Goal: Obtain resource: Obtain resource

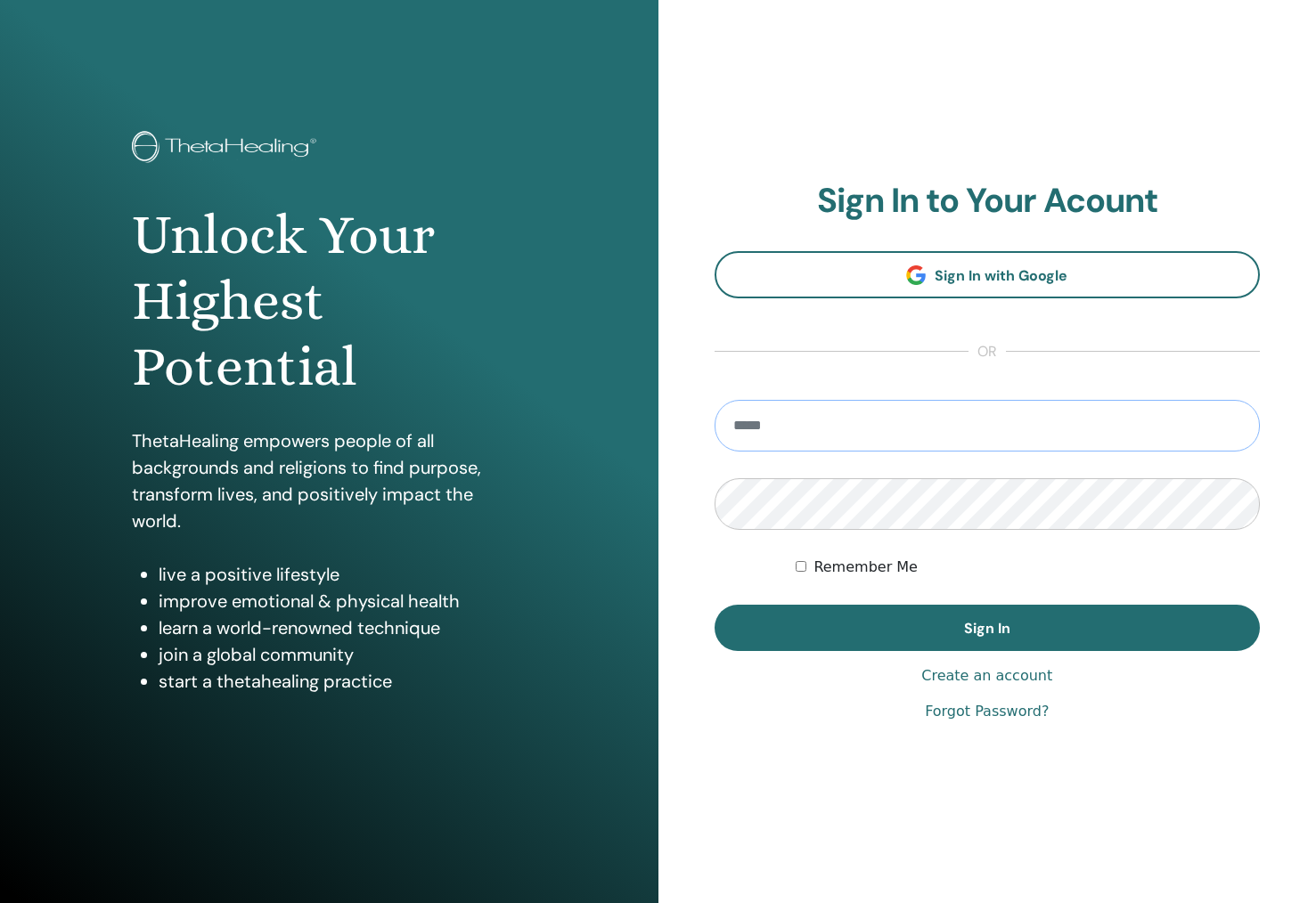
type input "**********"
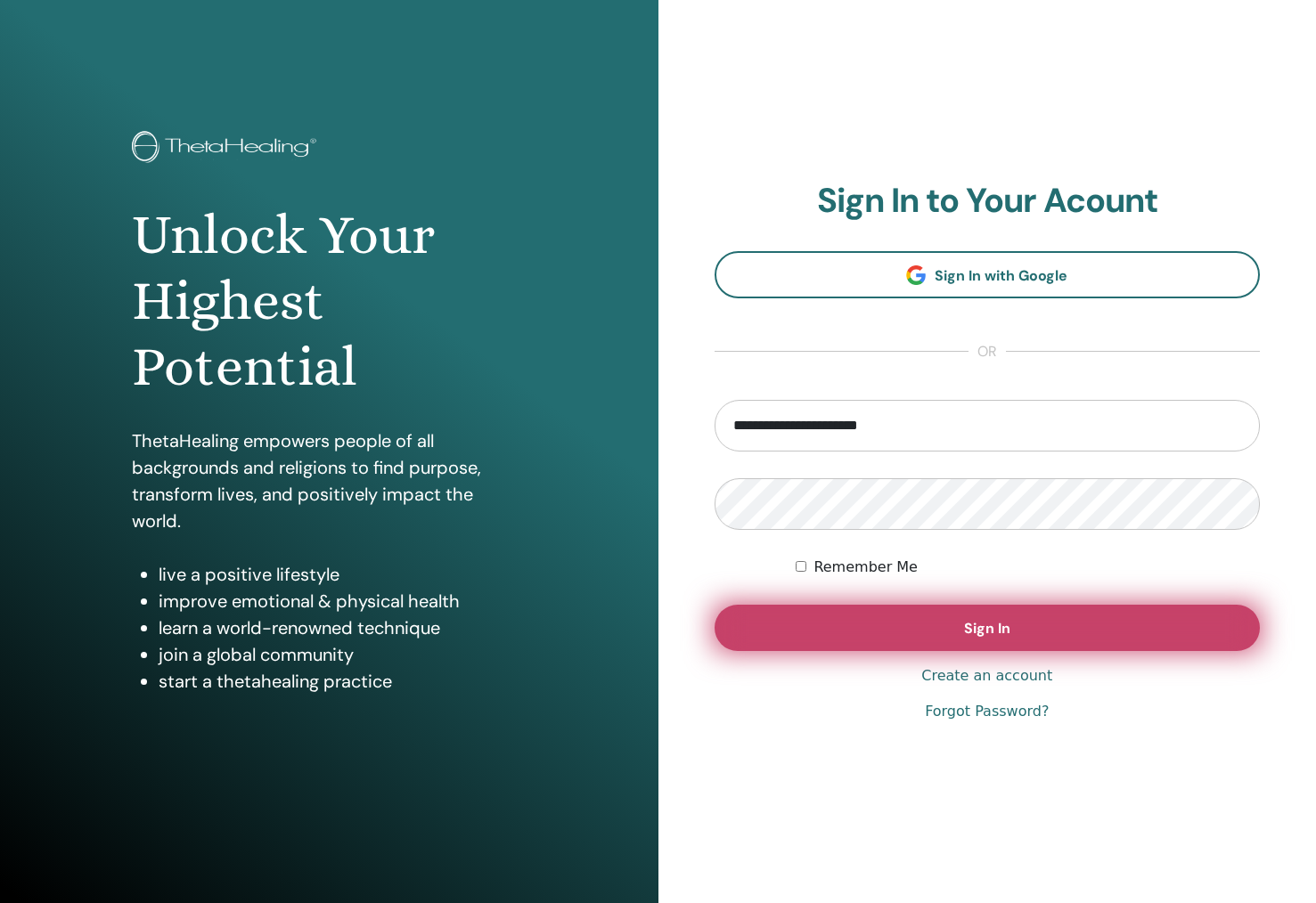
click at [856, 627] on button "Sign In" at bounding box center [987, 628] width 546 height 46
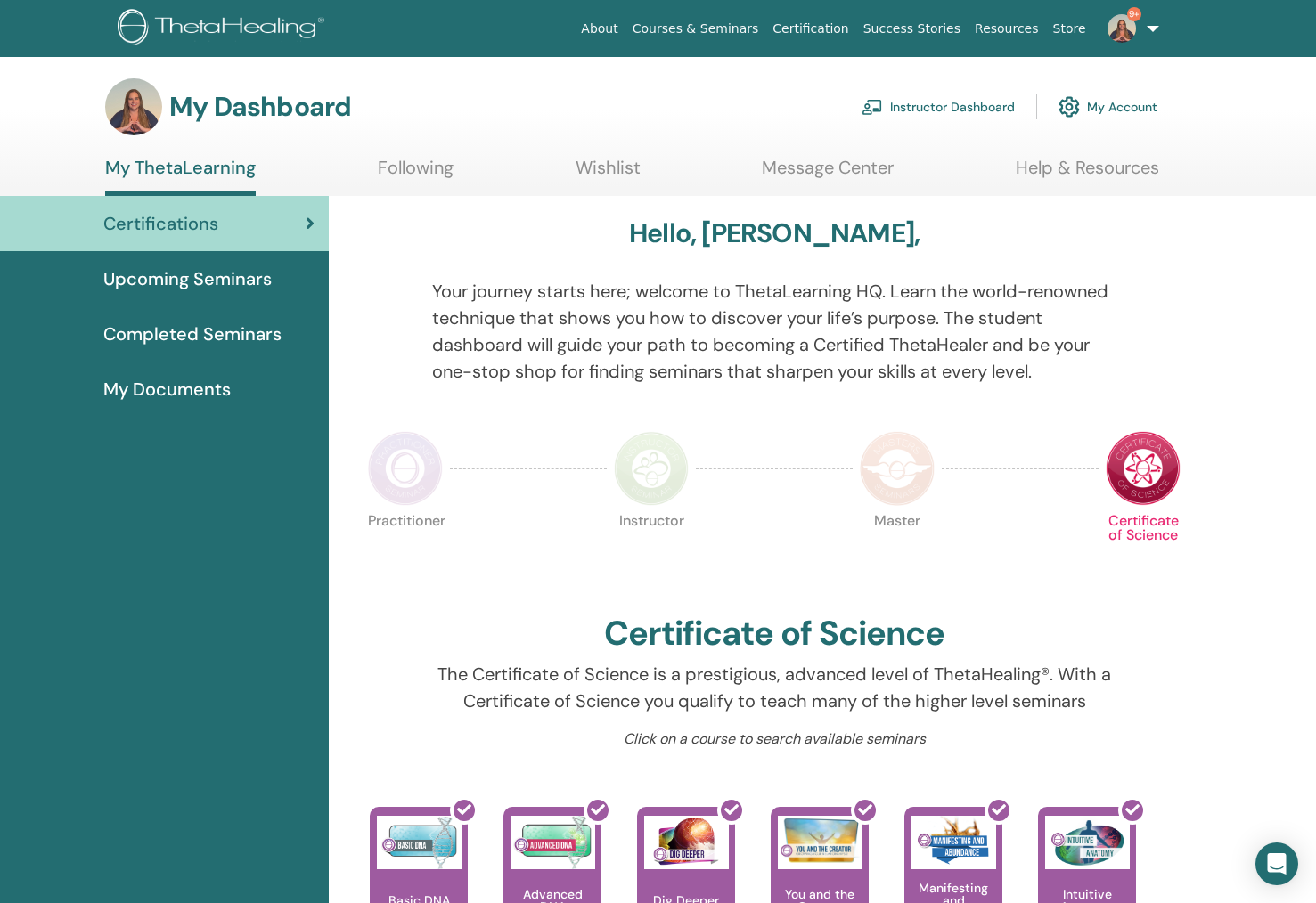
click at [934, 101] on link "Instructor Dashboard" at bounding box center [938, 107] width 153 height 39
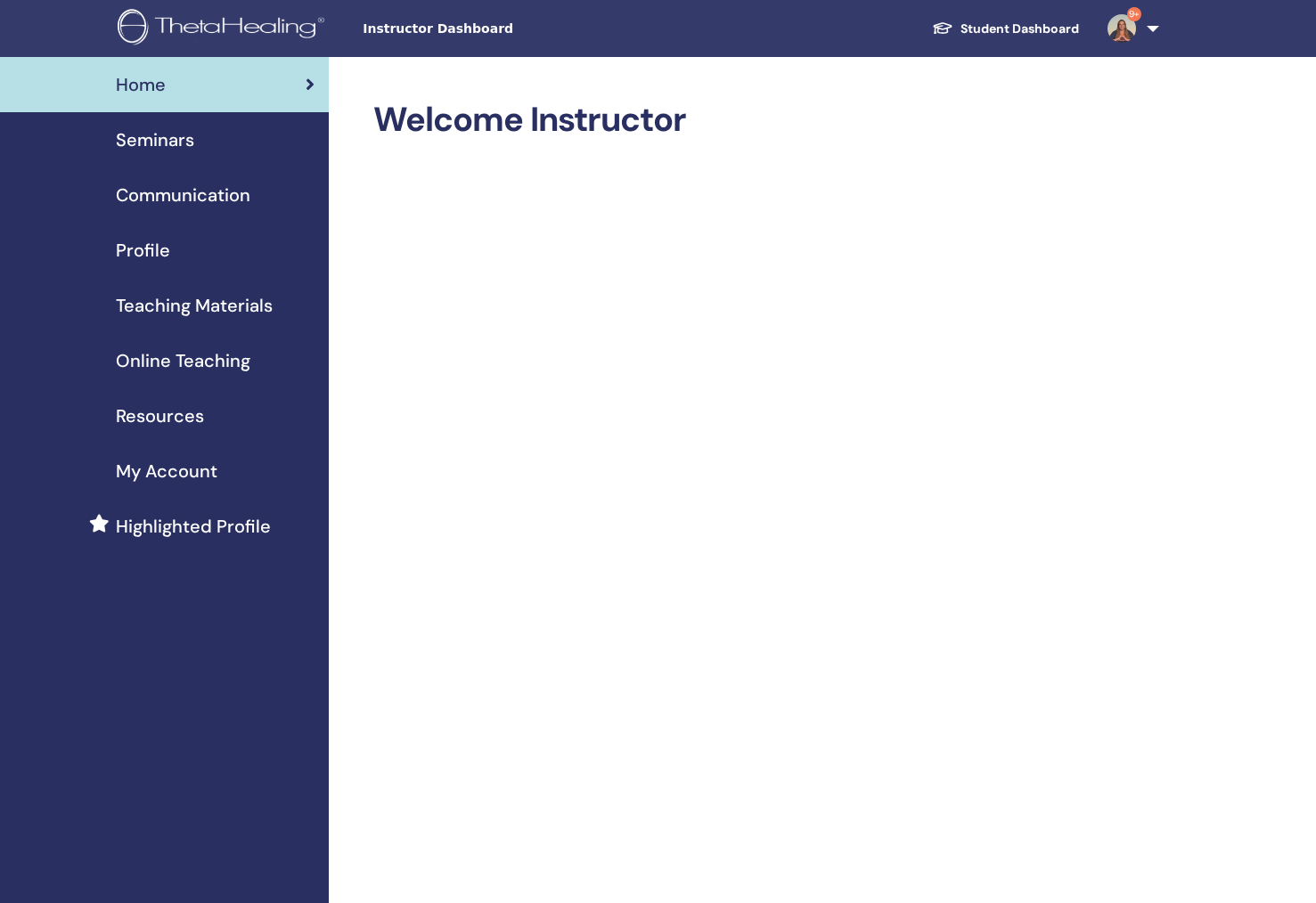
click at [172, 307] on span "Teaching Materials" at bounding box center [194, 306] width 157 height 27
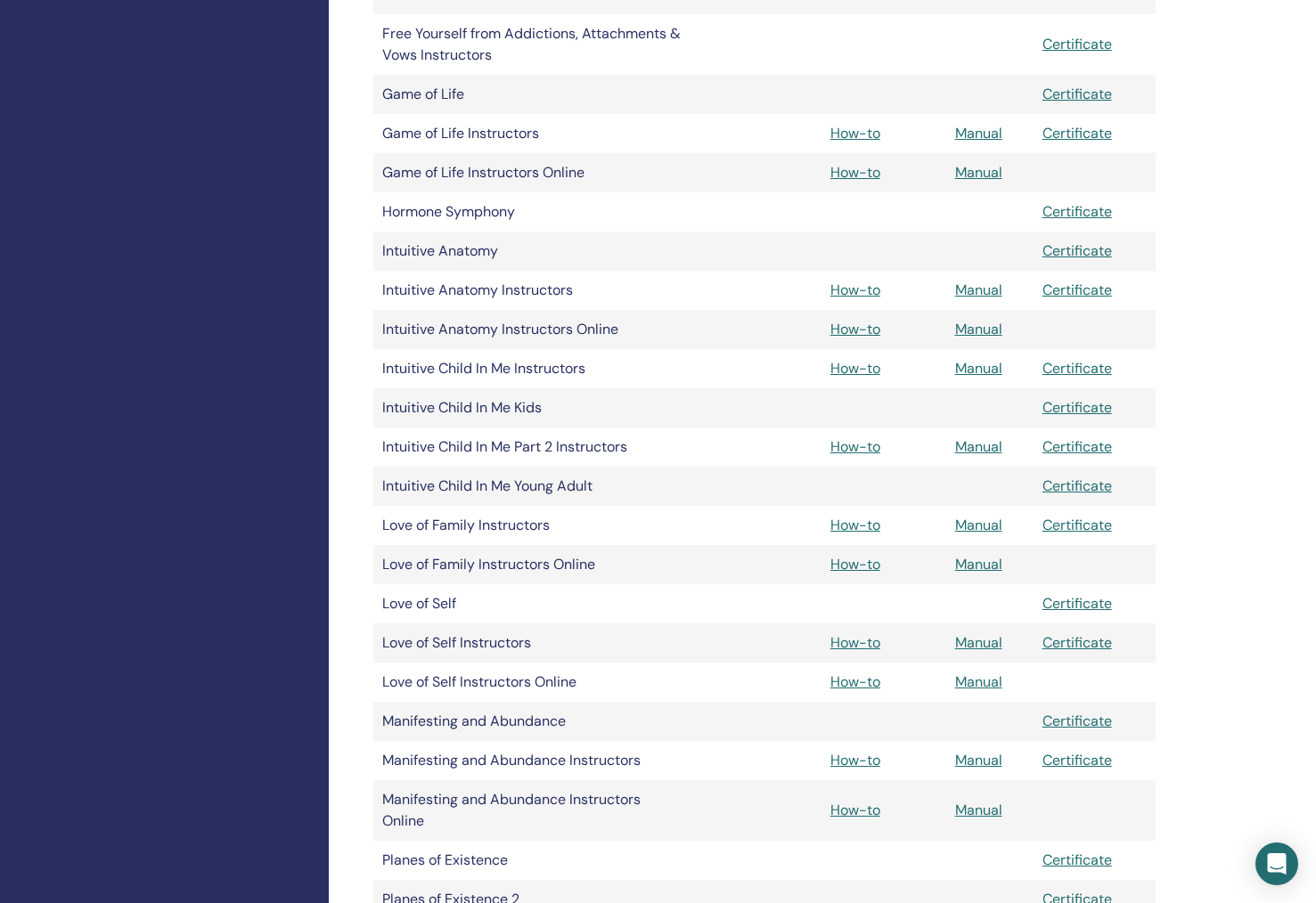
scroll to position [2064, 0]
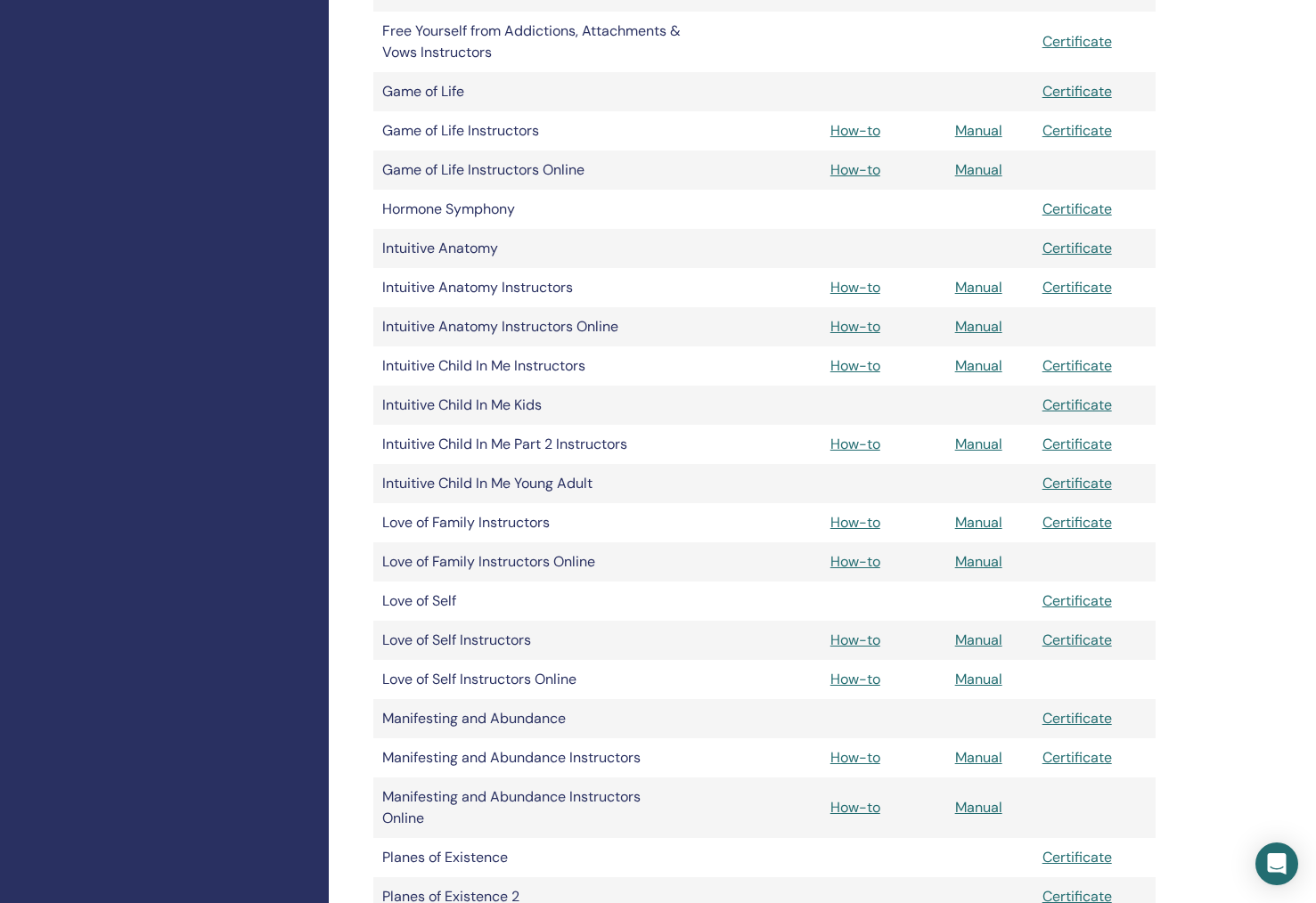
click at [964, 522] on link "Manual" at bounding box center [978, 521] width 47 height 19
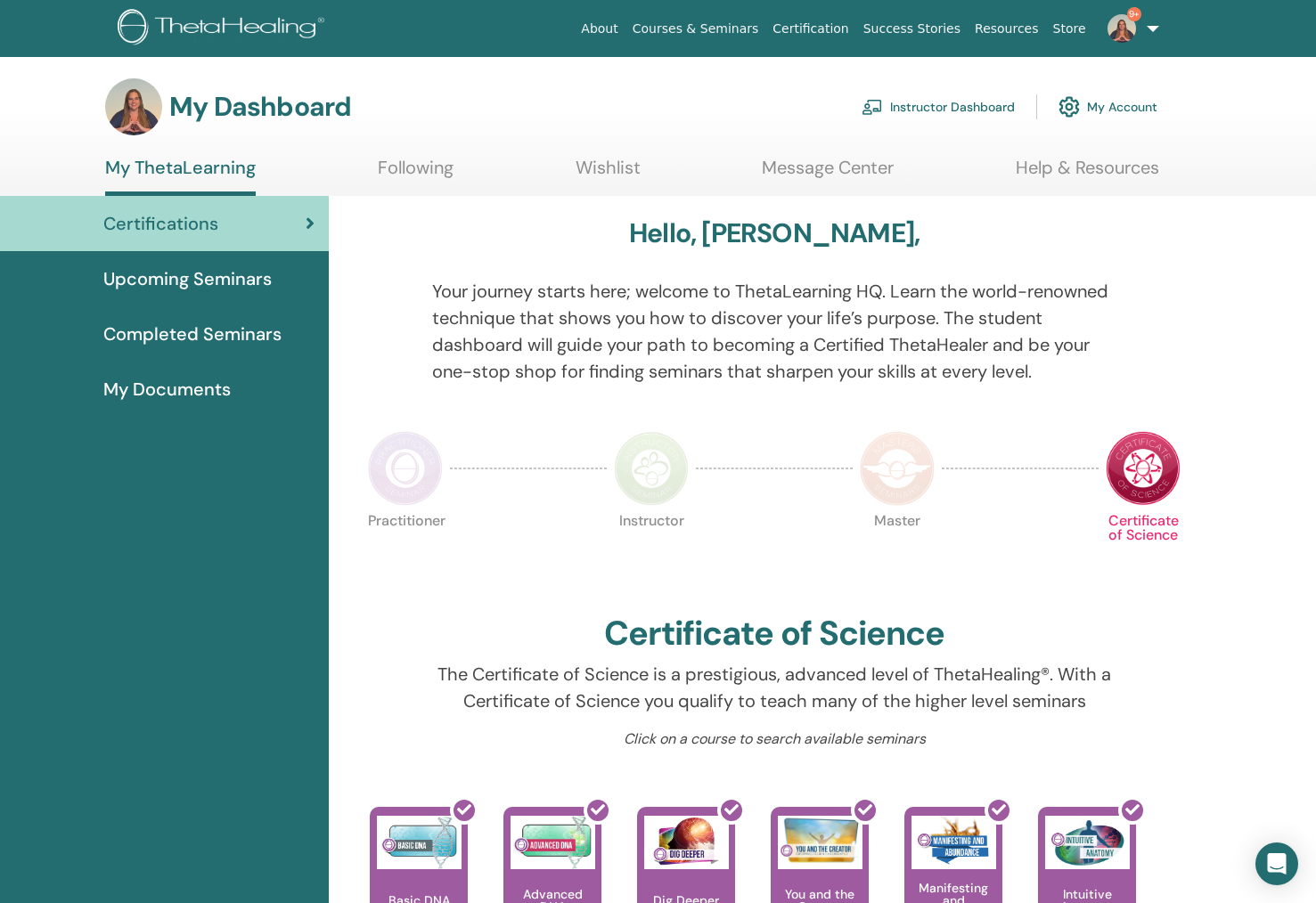
click at [917, 106] on link "Instructor Dashboard" at bounding box center [938, 107] width 153 height 39
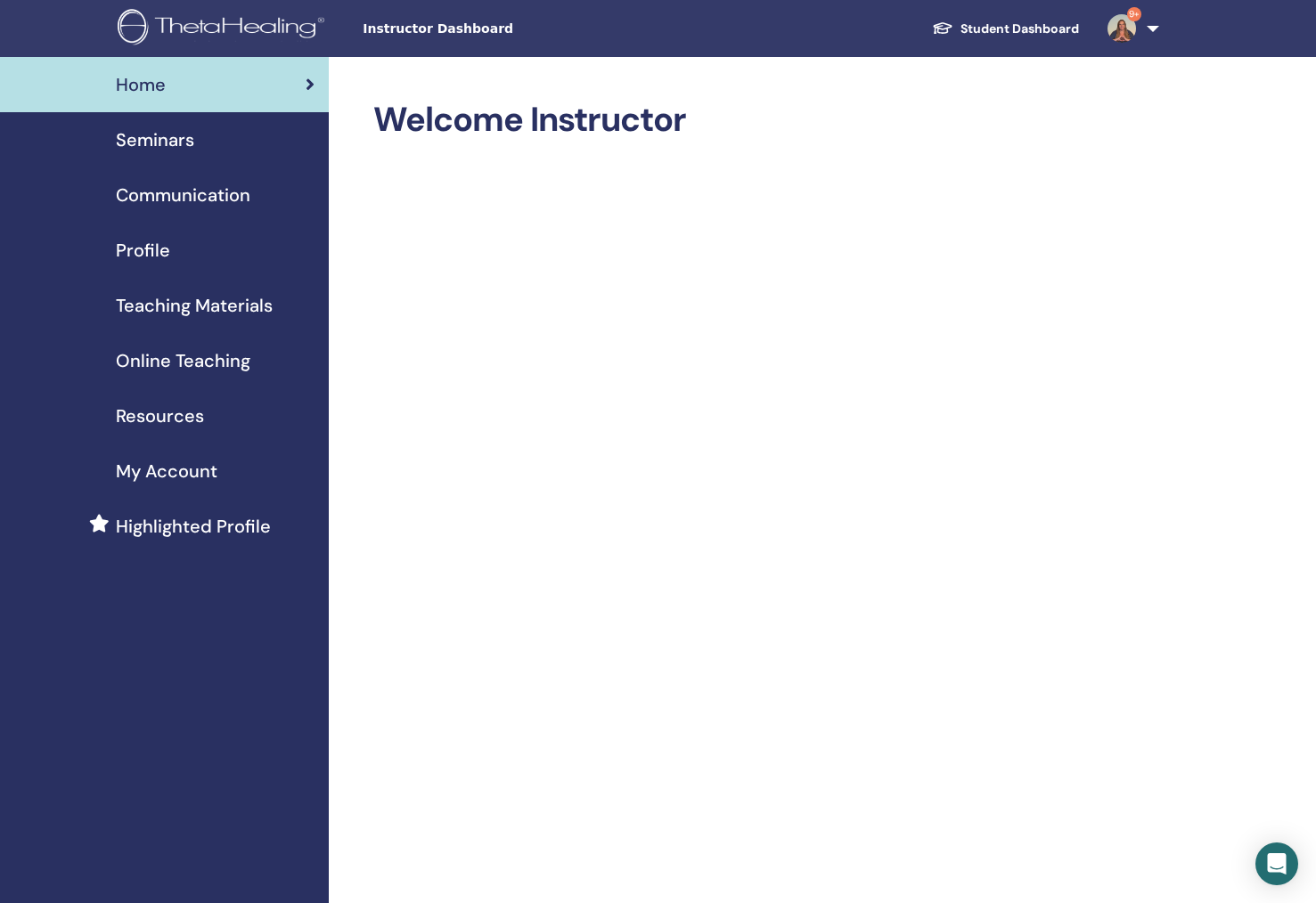
click at [177, 365] on span "Online Teaching" at bounding box center [183, 361] width 135 height 27
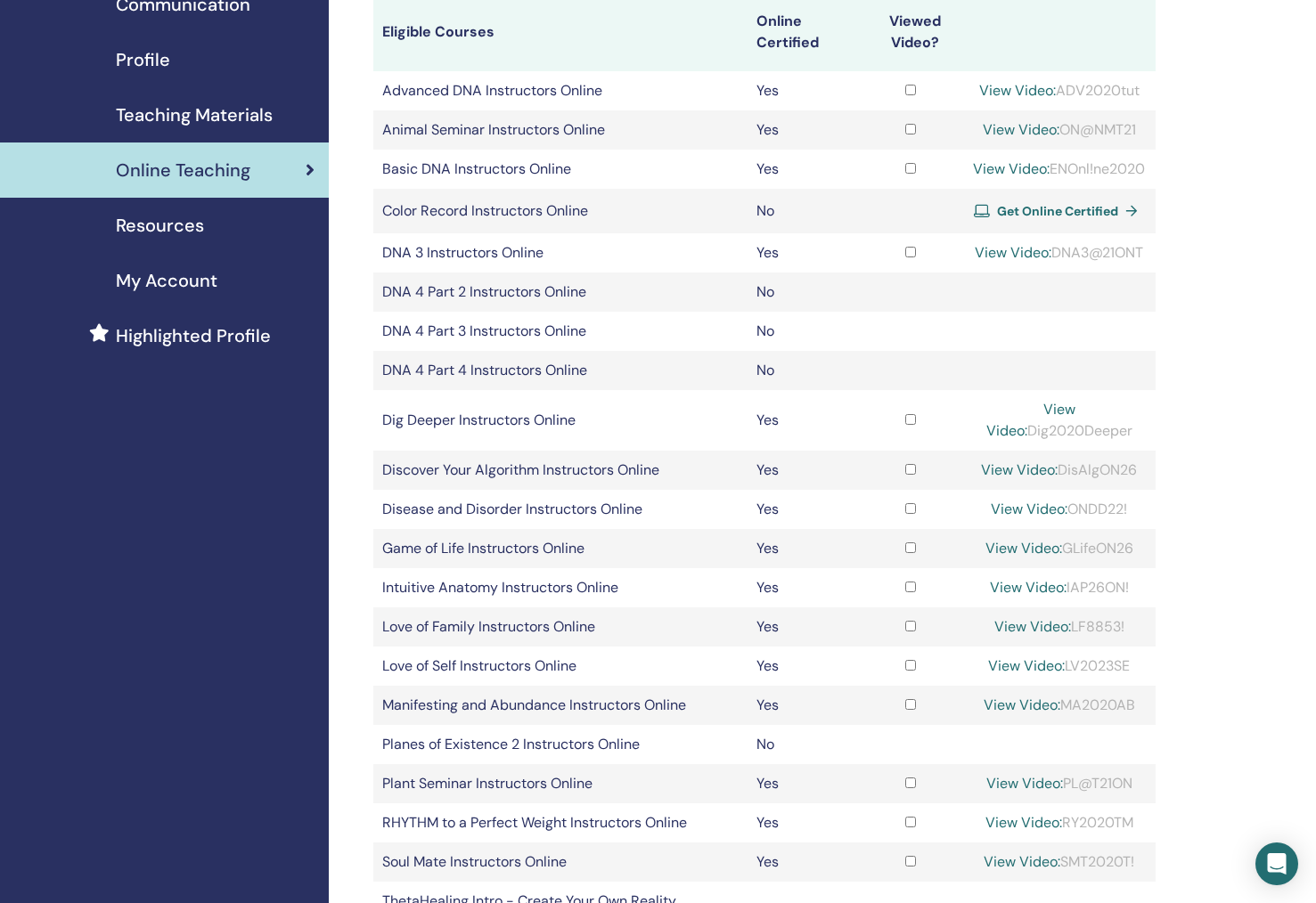
scroll to position [188, 0]
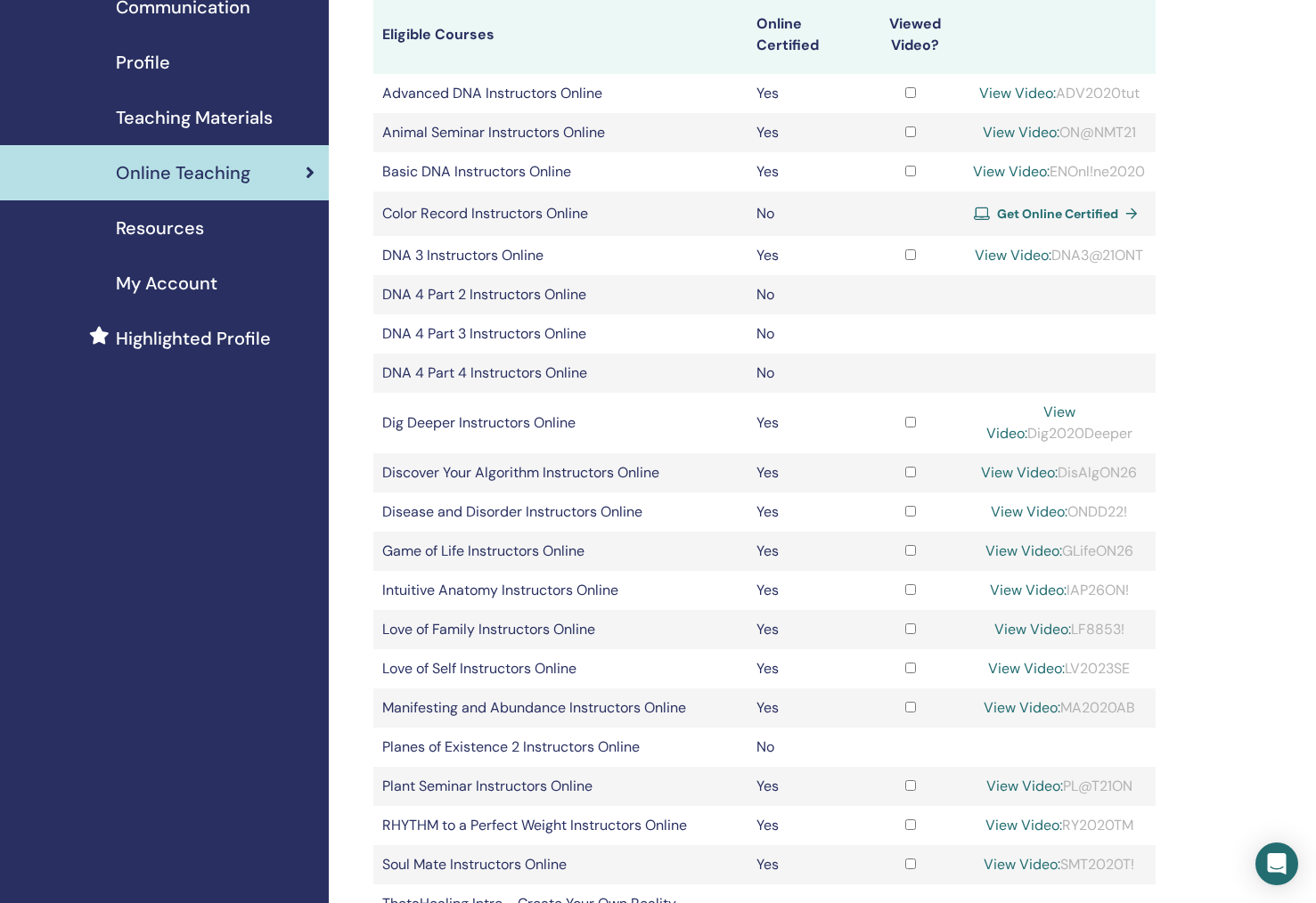
click at [182, 119] on span "Teaching Materials" at bounding box center [194, 118] width 157 height 27
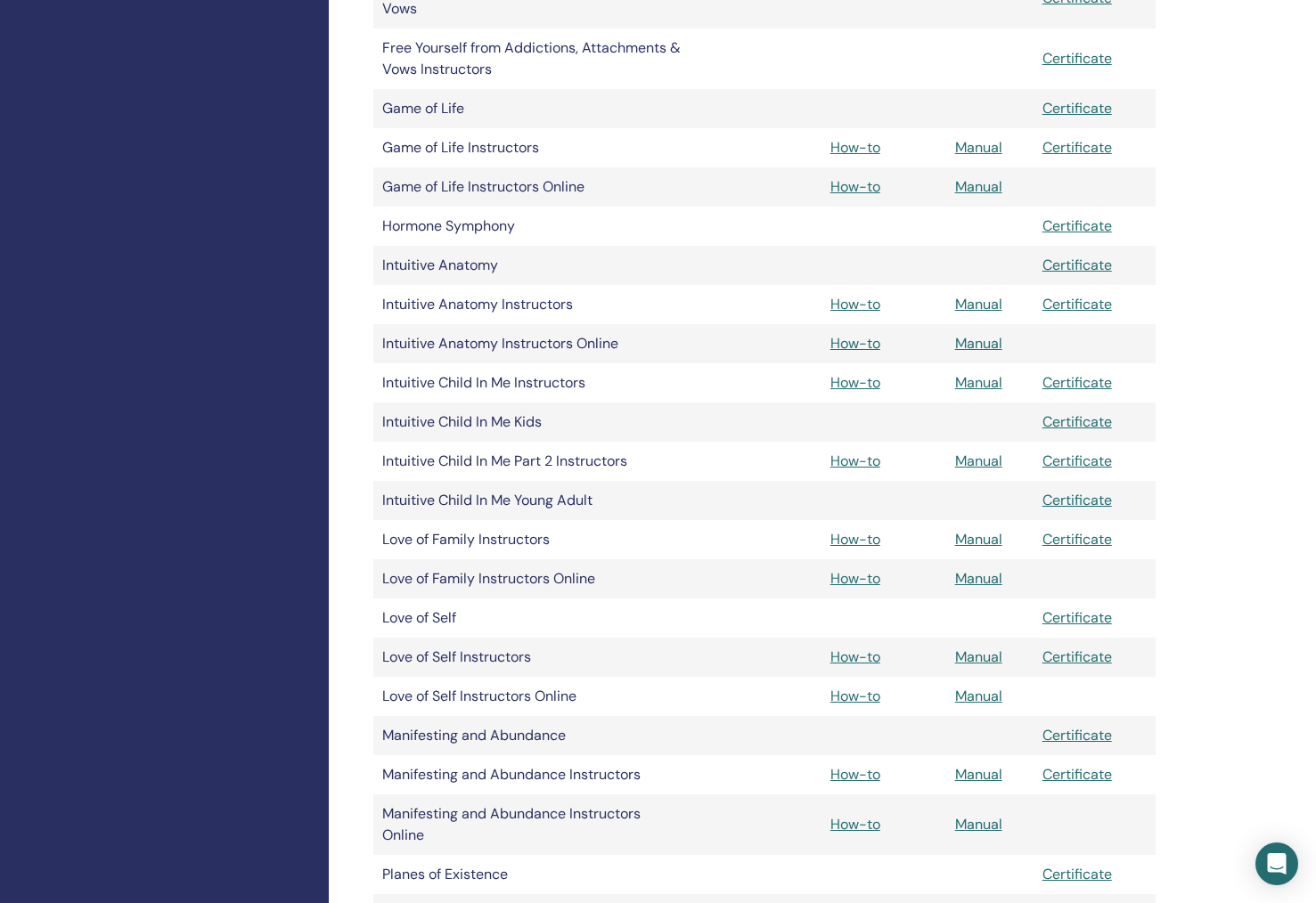
scroll to position [2081, 0]
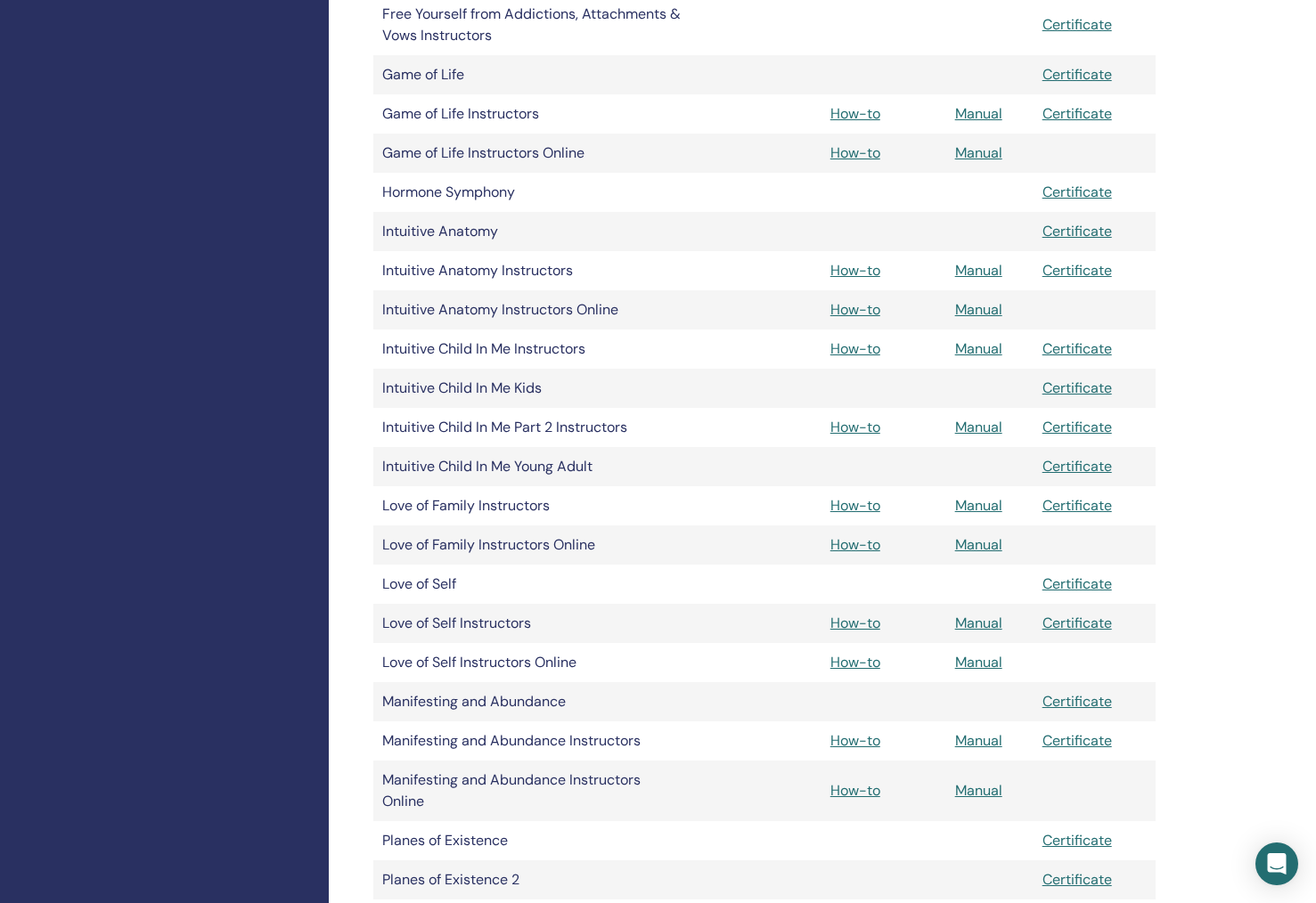
click at [968, 548] on link "Manual" at bounding box center [978, 544] width 47 height 19
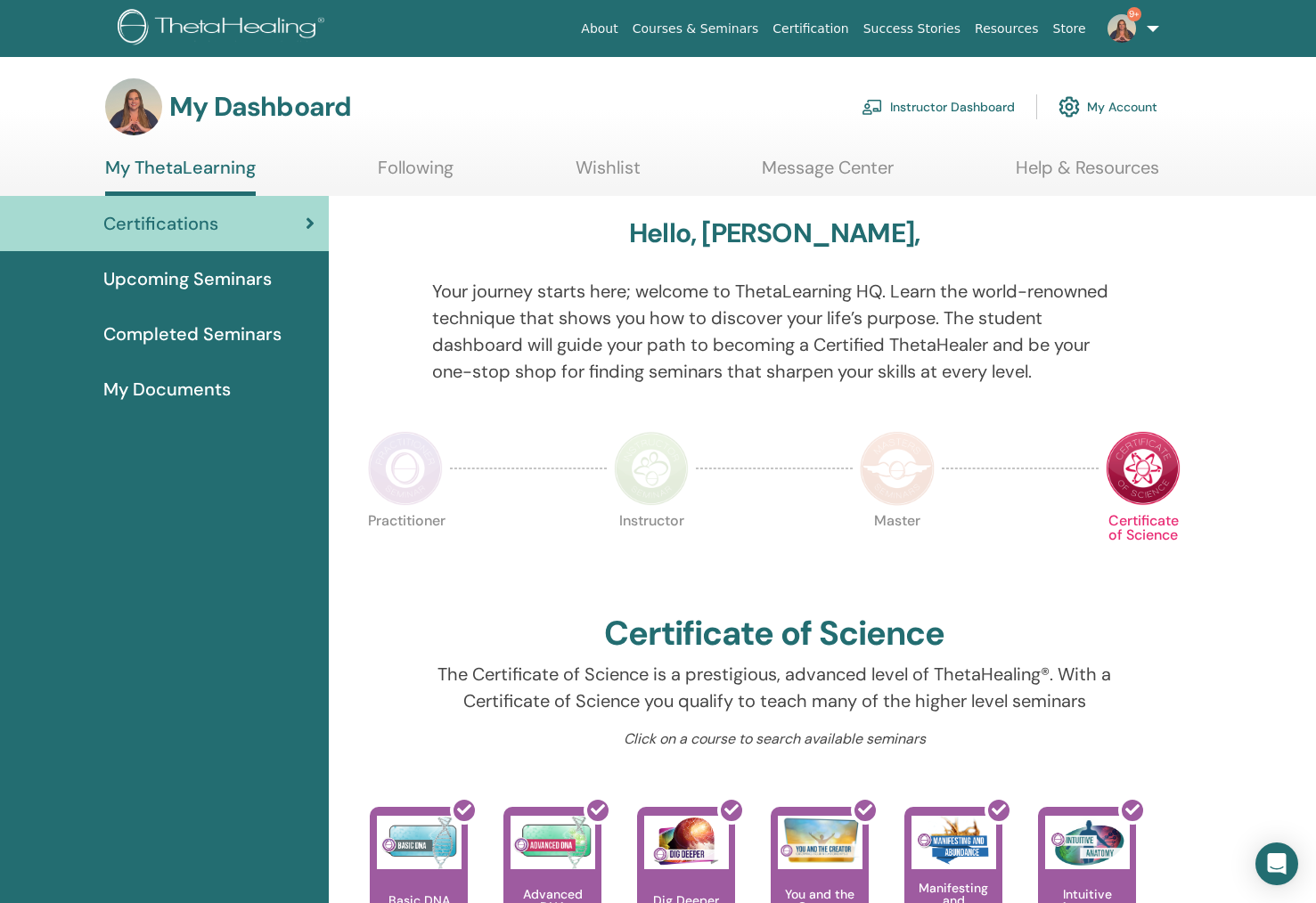
drag, startPoint x: 904, startPoint y: 108, endPoint x: 885, endPoint y: 107, distance: 19.0
click at [901, 107] on link "Instructor Dashboard" at bounding box center [938, 107] width 153 height 39
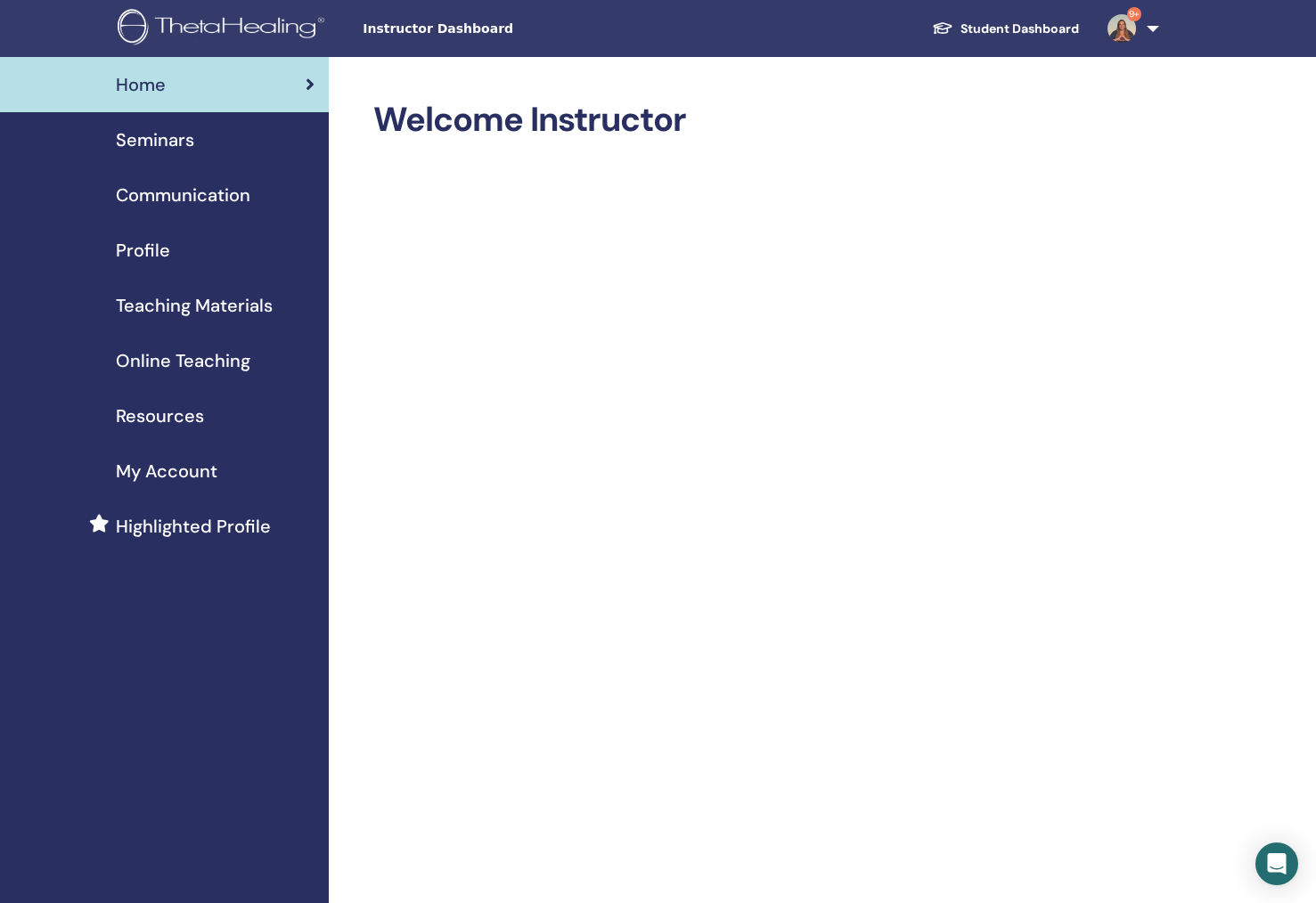
click at [160, 302] on span "Teaching Materials" at bounding box center [194, 306] width 157 height 27
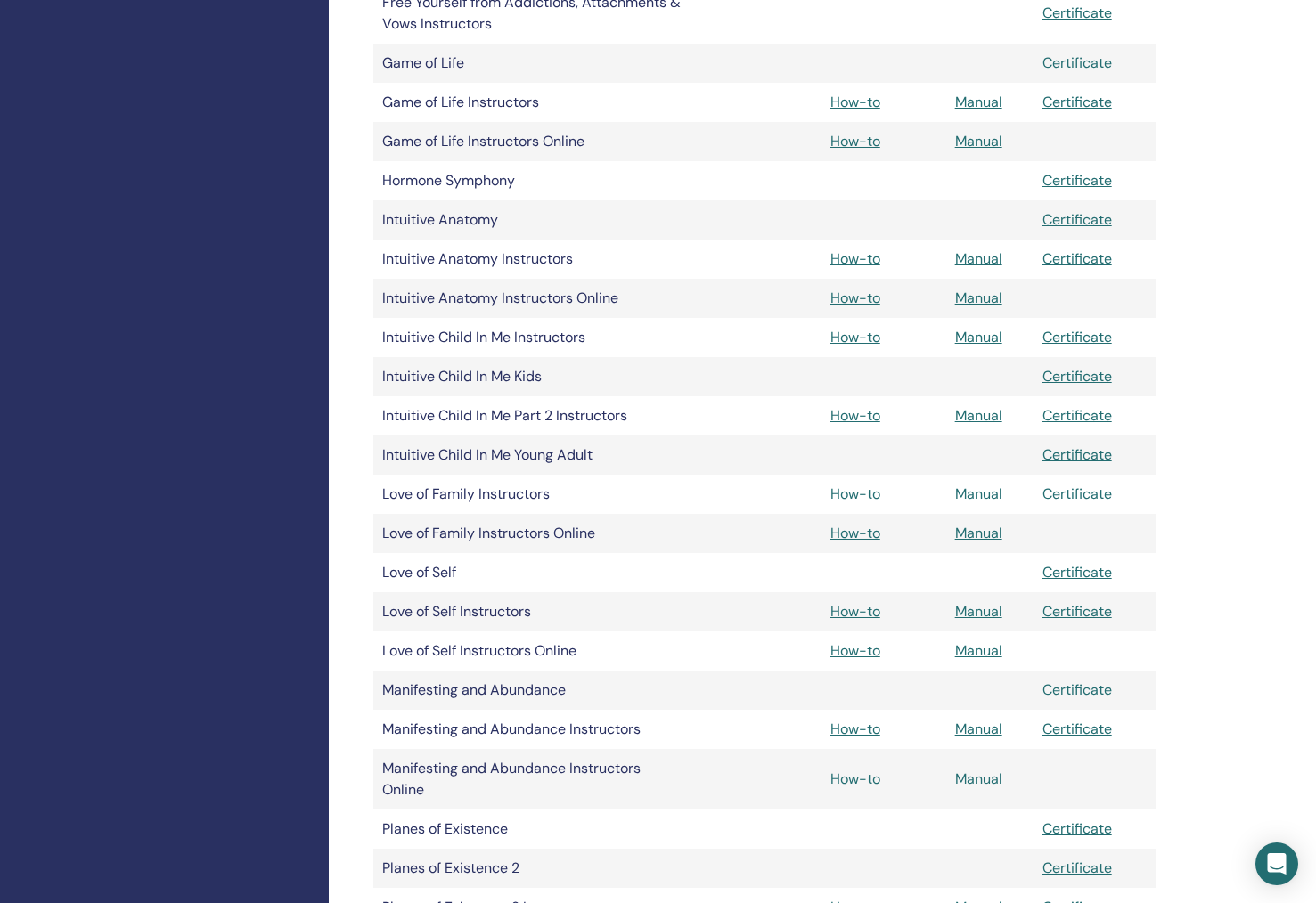
scroll to position [2194, 0]
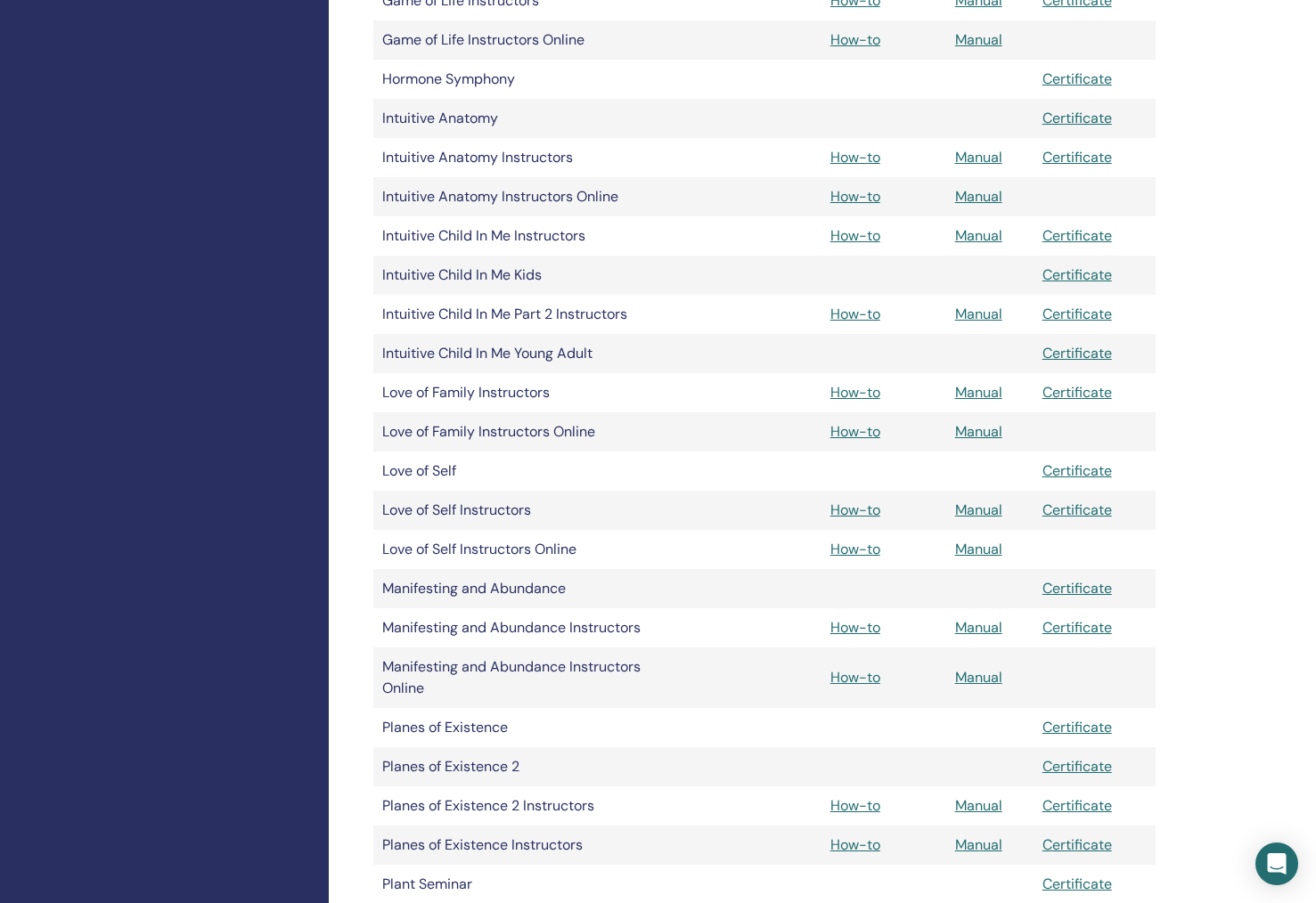
click at [983, 427] on link "Manual" at bounding box center [978, 431] width 47 height 19
